Goal: Find specific page/section: Find specific page/section

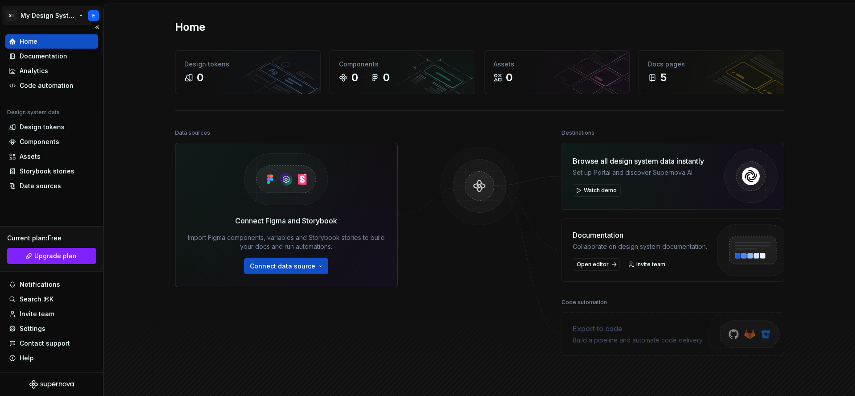
click at [72, 18] on html "ST My Design System E Home Documentation Analytics Code automation Design syste…" at bounding box center [427, 198] width 855 height 396
click at [503, 137] on html "ST My Design System E Home Documentation Analytics Code automation Design syste…" at bounding box center [427, 198] width 855 height 396
click at [234, 82] on div "0" at bounding box center [247, 77] width 127 height 14
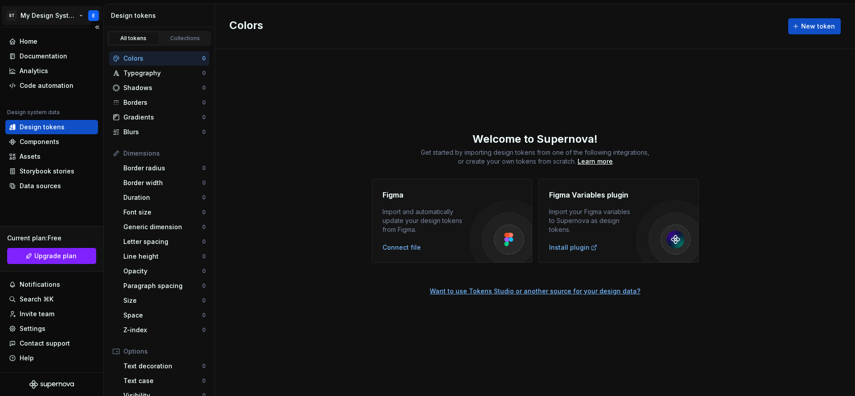
click at [77, 14] on html "ST My Design System E Home Documentation Analytics Code automation Design syste…" at bounding box center [427, 198] width 855 height 396
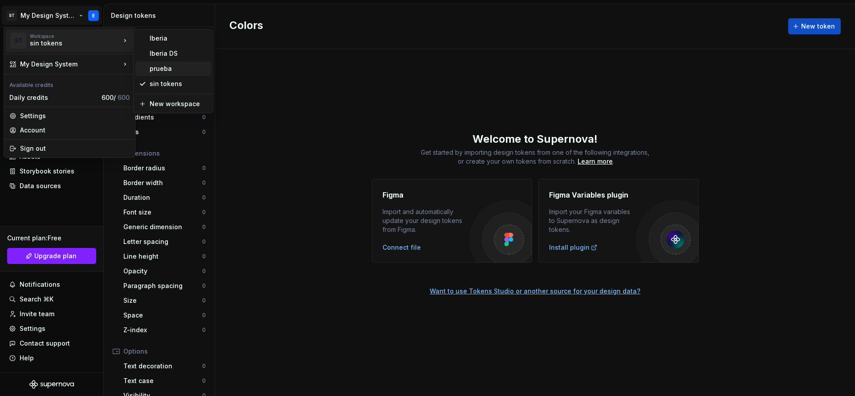
click at [161, 63] on div "prueba" at bounding box center [173, 68] width 76 height 14
